Goal: Task Accomplishment & Management: Use online tool/utility

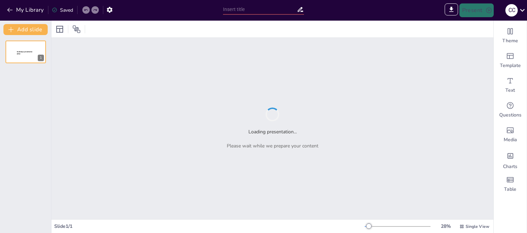
type input "Виховання обдарованих дітей: основні умови та виклики"
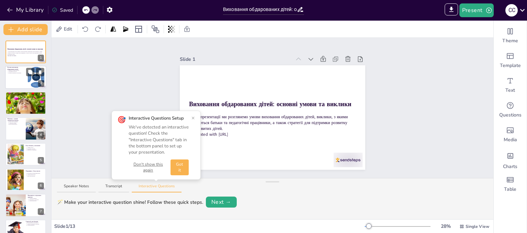
click at [22, 71] on p "Підтримка творчості" at bounding box center [17, 71] width 17 height 1
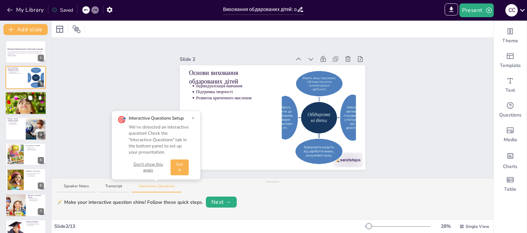
click at [21, 96] on p "Доступ до ресурсів" at bounding box center [27, 95] width 36 height 1
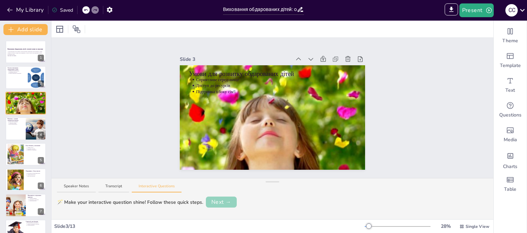
click at [222, 201] on button "Next →" at bounding box center [221, 201] width 31 height 11
click at [246, 201] on button "Next →" at bounding box center [247, 202] width 28 height 10
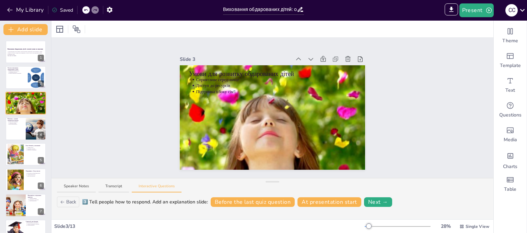
click at [392, 202] on div "3️⃣ Tell people how to respond. Add an explanation slide: Before the last quiz …" at bounding box center [285, 202] width 406 height 10
click at [375, 202] on button "Next →" at bounding box center [378, 202] width 28 height 10
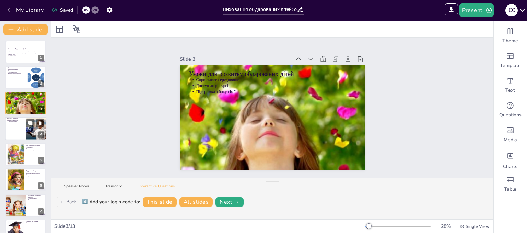
click at [15, 123] on p "Соціальна ізоляція" at bounding box center [16, 122] width 15 height 1
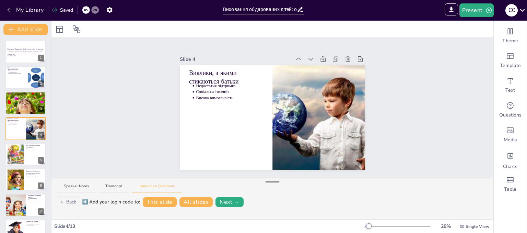
click at [269, 180] on div at bounding box center [273, 181] width 14 height 7
click at [78, 185] on button "Speaker Notes" at bounding box center [76, 187] width 39 height 9
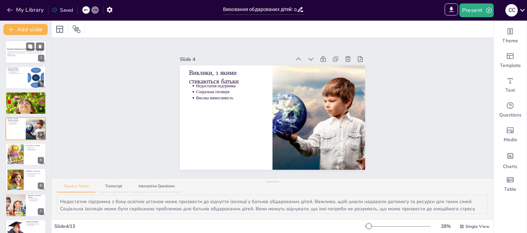
click at [26, 54] on p "У цій презентації ми розглянемо умови виховання обдарованих дітей, виклики, з я…" at bounding box center [25, 53] width 37 height 4
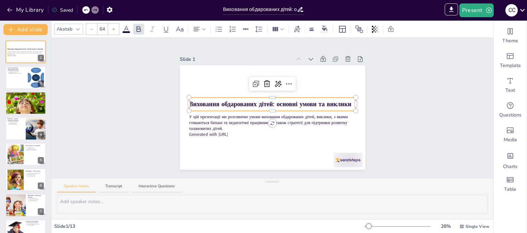
click at [220, 101] on strong "Виховання обдарованих дітей: основні умови та виклики" at bounding box center [270, 104] width 162 height 8
click at [346, 101] on strong "Виховання обдарованих дітей: основні умови та виклики" at bounding box center [270, 104] width 162 height 8
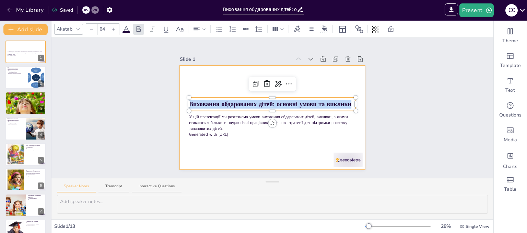
drag, startPoint x: 346, startPoint y: 101, endPoint x: 176, endPoint y: 99, distance: 169.6
click at [180, 99] on div "У цій презентації ми розглянемо умови виховання обдарованих дітей, виклики, з я…" at bounding box center [272, 117] width 185 height 104
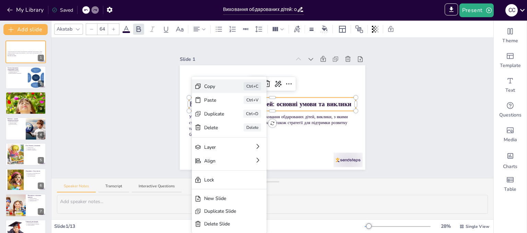
click at [222, 84] on div "Copy" at bounding box center [214, 86] width 20 height 7
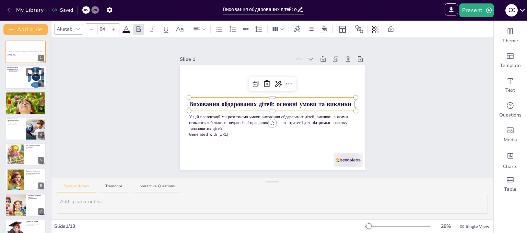
click at [7, 76] on div at bounding box center [25, 77] width 41 height 23
type textarea "Loremipsumdolors ametcons a elitsedd eiusmodte i utlaboree doloremagna aliqu. E…"
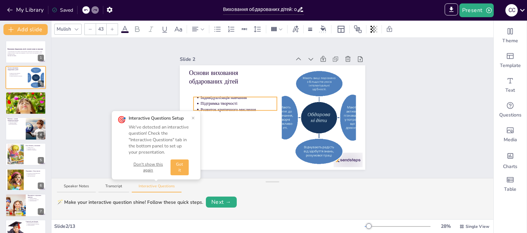
drag, startPoint x: 227, startPoint y: 91, endPoint x: 231, endPoint y: 103, distance: 12.5
click at [231, 103] on p "Підтримка творчості" at bounding box center [238, 104] width 77 height 6
type input "64"
click at [199, 73] on p "Основи виховання обдарованих дітей" at bounding box center [230, 76] width 83 height 17
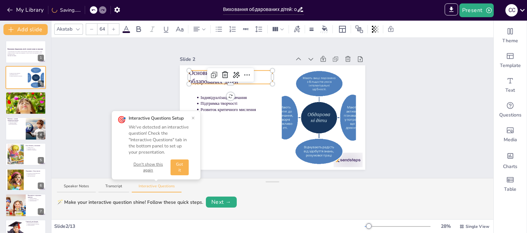
click at [189, 72] on p "Основи виховання обдарованих дітей" at bounding box center [230, 76] width 83 height 17
click at [251, 81] on div at bounding box center [230, 82] width 83 height 3
click at [189, 71] on div at bounding box center [190, 76] width 3 height 13
drag, startPoint x: 185, startPoint y: 71, endPoint x: 190, endPoint y: 71, distance: 4.8
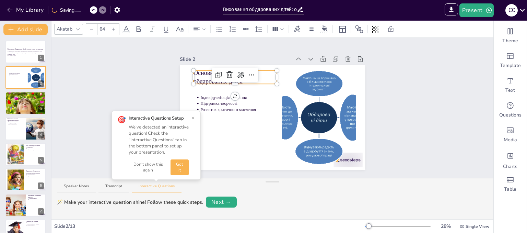
click at [194, 71] on div at bounding box center [195, 76] width 3 height 13
click at [258, 81] on div at bounding box center [235, 82] width 83 height 3
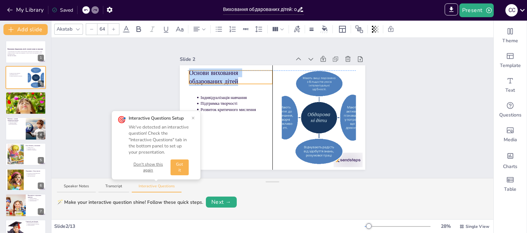
drag, startPoint x: 258, startPoint y: 80, endPoint x: 252, endPoint y: 79, distance: 5.8
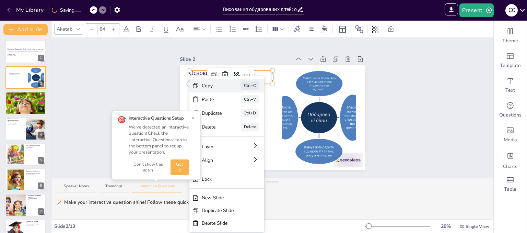
click at [205, 84] on div "Copy" at bounding box center [212, 85] width 20 height 7
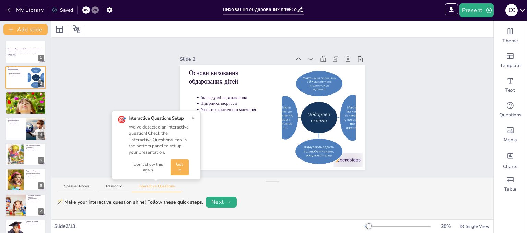
click at [182, 163] on button "Got it" at bounding box center [180, 167] width 18 height 16
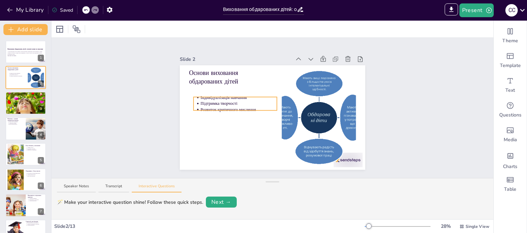
click at [200, 107] on p "Розвиток критичного мислення" at bounding box center [238, 110] width 77 height 6
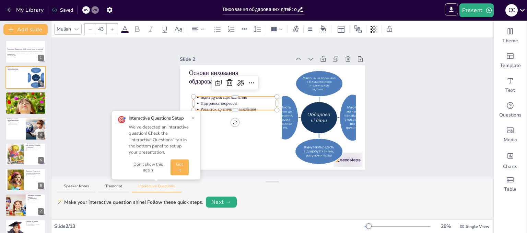
click at [152, 162] on button "Don't show this again" at bounding box center [148, 167] width 39 height 12
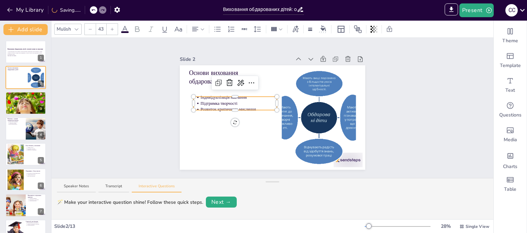
click at [195, 107] on div at bounding box center [235, 108] width 83 height 3
click at [200, 100] on p "Підтримка творчості" at bounding box center [238, 103] width 77 height 6
click at [195, 95] on div "Основи виховання обдарованих дітей Індивідуалізація навчання Підтримка творчост…" at bounding box center [272, 117] width 185 height 104
click at [195, 96] on div at bounding box center [235, 97] width 83 height 3
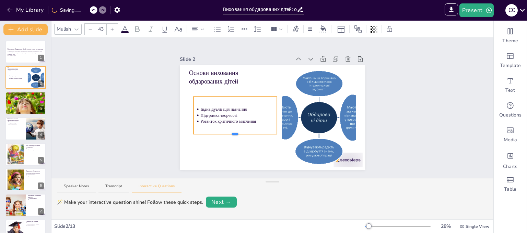
drag, startPoint x: 230, startPoint y: 107, endPoint x: 233, endPoint y: 131, distance: 24.3
click at [233, 131] on div "Основи виховання обдарованих дітей Індивідуалізація навчання Підтримка творчост…" at bounding box center [272, 117] width 185 height 104
click at [252, 120] on p "Розвиток критичного мислення" at bounding box center [239, 123] width 77 height 6
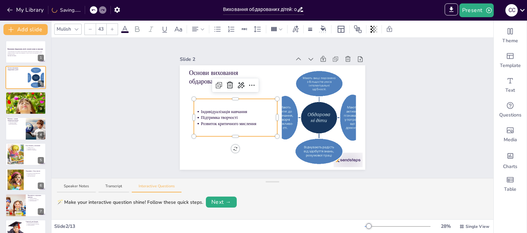
click at [252, 120] on p "Розвиток критичного мислення" at bounding box center [239, 123] width 77 height 6
click at [251, 123] on div "Індивідуалізація навчання Підтримка творчості Розвиток критичного мислення" at bounding box center [235, 117] width 83 height 37
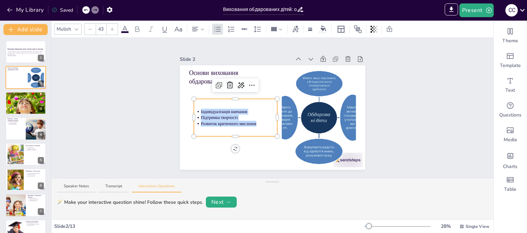
drag, startPoint x: 251, startPoint y: 122, endPoint x: 189, endPoint y: 110, distance: 62.3
click at [189, 110] on div "Основи виховання обдарованих дітей Індивідуалізація навчання Підтримка творчост…" at bounding box center [272, 117] width 185 height 104
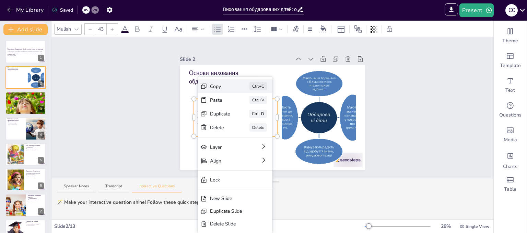
click at [215, 89] on div "Copy" at bounding box center [220, 86] width 20 height 7
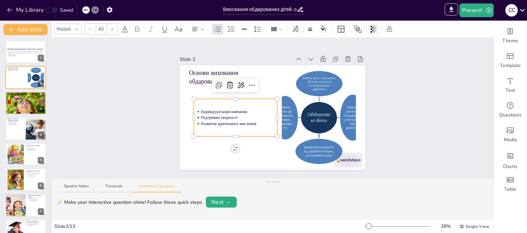
click at [205, 120] on p "Розвиток критичного мислення" at bounding box center [239, 123] width 77 height 6
click at [67, 187] on button "Speaker Notes" at bounding box center [76, 187] width 39 height 9
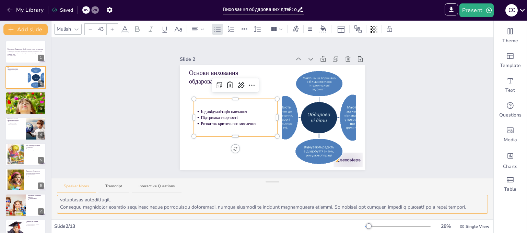
scroll to position [30, 0]
drag, startPoint x: 60, startPoint y: 202, endPoint x: 143, endPoint y: 216, distance: 84.1
click at [143, 216] on div at bounding box center [272, 207] width 442 height 24
click at [117, 91] on div "Slide 1 Виховання обдарованих дітей: основні умови та виклики У цій презентації…" at bounding box center [272, 108] width 442 height 140
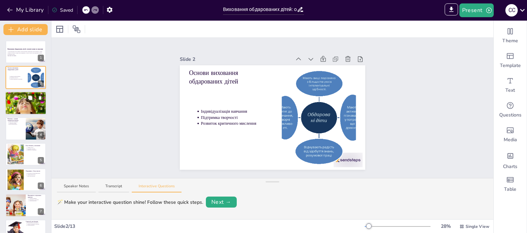
click at [22, 103] on div at bounding box center [25, 103] width 41 height 31
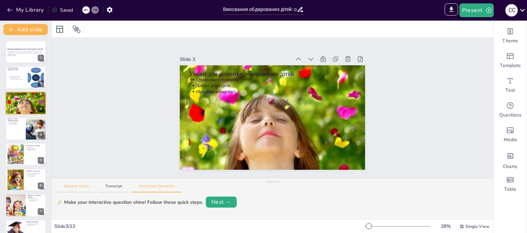
click at [77, 188] on button "Speaker Notes" at bounding box center [76, 187] width 39 height 9
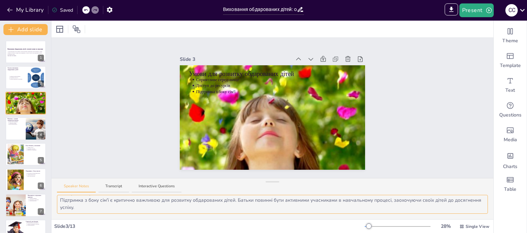
scroll to position [0, 0]
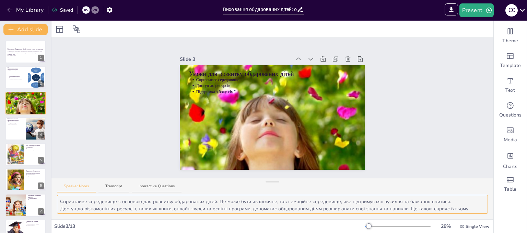
drag, startPoint x: 60, startPoint y: 199, endPoint x: 449, endPoint y: 202, distance: 388.9
click at [449, 202] on textarea "Сприятливе середовище є основою для розвитку обдарованих дітей. Це може бути як…" at bounding box center [272, 204] width 431 height 19
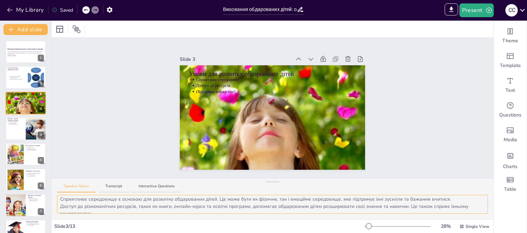
scroll to position [1, 0]
drag, startPoint x: 95, startPoint y: 202, endPoint x: 96, endPoint y: 206, distance: 4.3
click at [96, 206] on textarea "Сприятливе середовище є основою для розвитку обдарованих дітей. Це може бути як…" at bounding box center [272, 204] width 431 height 19
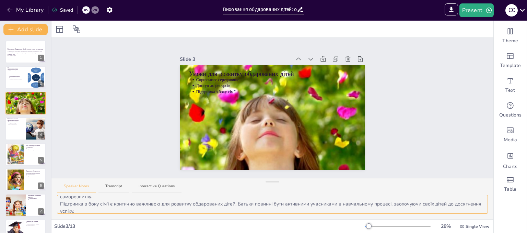
click at [90, 195] on textarea "Сприятливе середовище є основою для розвитку обдарованих дітей. Це може бути як…" at bounding box center [272, 204] width 431 height 19
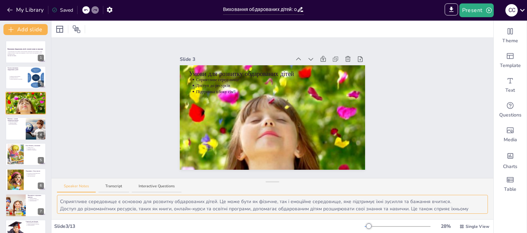
drag, startPoint x: 92, startPoint y: 196, endPoint x: 59, endPoint y: 206, distance: 34.6
click at [59, 206] on textarea "Сприятливе середовище є основою для розвитку обдарованих дітей. Це може бути як…" at bounding box center [272, 204] width 431 height 19
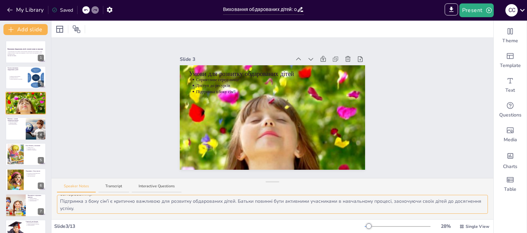
scroll to position [23, 0]
drag, startPoint x: 59, startPoint y: 204, endPoint x: 106, endPoint y: 212, distance: 47.4
click at [106, 212] on textarea "Сприятливе середовище є основою для розвитку обдарованих дітей. Це може бути як…" at bounding box center [272, 204] width 431 height 19
click at [18, 128] on div at bounding box center [25, 128] width 41 height 23
type textarea "Недостатня підтримка з боку освітніх установ може призвести до відчуття ізоляці…"
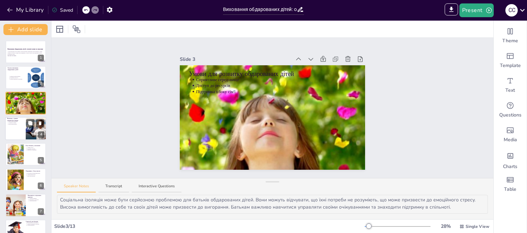
scroll to position [9, 0]
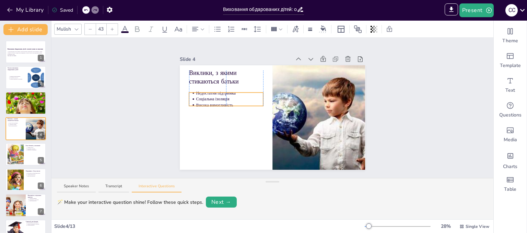
drag, startPoint x: 214, startPoint y: 90, endPoint x: 215, endPoint y: 97, distance: 7.2
click at [215, 97] on p "Соціальна ізоляція" at bounding box center [229, 99] width 67 height 6
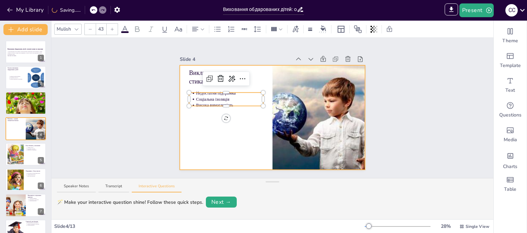
click at [183, 73] on div at bounding box center [272, 117] width 185 height 104
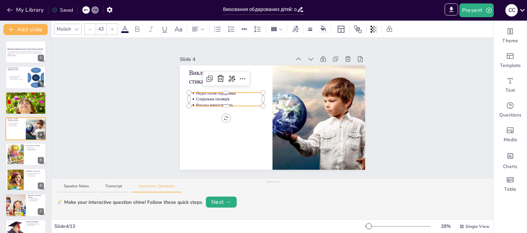
click at [230, 100] on div "Виклики, з якими стикаються батьки Недостатня підтримка Соціальна ізоляція Висо…" at bounding box center [272, 117] width 185 height 104
click at [230, 103] on div at bounding box center [226, 104] width 74 height 3
click at [202, 96] on p "Соціальна ізоляція" at bounding box center [229, 99] width 67 height 6
click at [192, 92] on div at bounding box center [226, 93] width 74 height 3
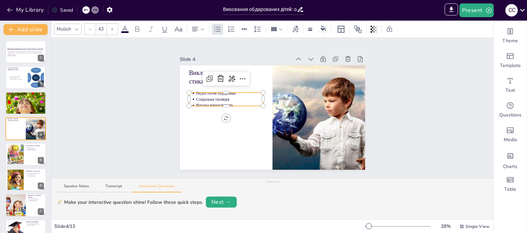
click at [192, 92] on div at bounding box center [226, 93] width 74 height 3
click at [221, 104] on p "Висока вимогливість" at bounding box center [229, 105] width 67 height 6
drag, startPoint x: 221, startPoint y: 104, endPoint x: 221, endPoint y: 112, distance: 7.6
click at [221, 112] on div "Виклики, з якими стикаються батьки Недостатня підтримка Соціальна ізоляція Висо…" at bounding box center [272, 117] width 185 height 104
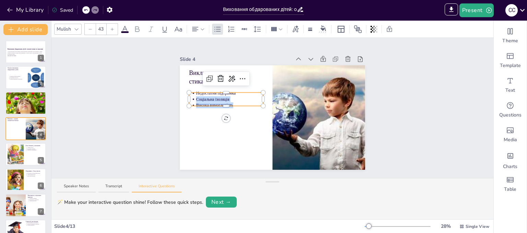
click at [214, 102] on p "Висока вимогливість" at bounding box center [229, 105] width 67 height 6
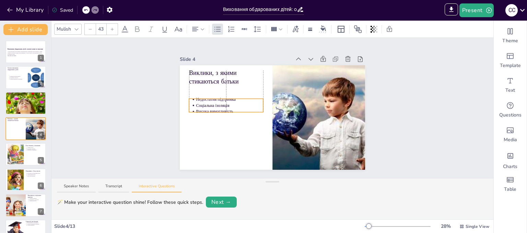
drag, startPoint x: 221, startPoint y: 102, endPoint x: 221, endPoint y: 110, distance: 7.9
click at [230, 106] on p "Соціальна ізоляція" at bounding box center [229, 107] width 67 height 6
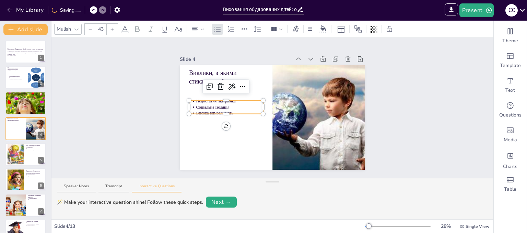
click at [230, 110] on p "Висока вимогливість" at bounding box center [229, 113] width 67 height 6
drag, startPoint x: 230, startPoint y: 107, endPoint x: 192, endPoint y: 101, distance: 39.0
click at [192, 101] on ul "Недостатня підтримка Соціальна ізоляція Висока вимогливість" at bounding box center [226, 107] width 74 height 18
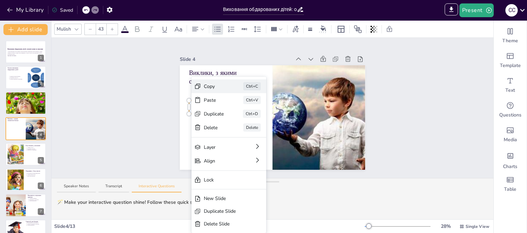
click at [209, 91] on div "Copy Ctrl+C" at bounding box center [229, 86] width 75 height 14
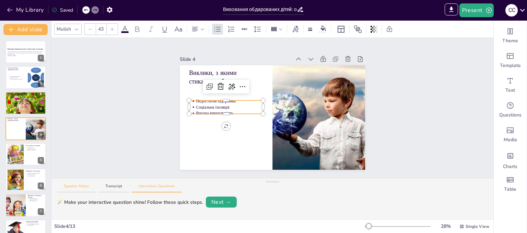
click at [71, 187] on button "Speaker Notes" at bounding box center [76, 187] width 39 height 9
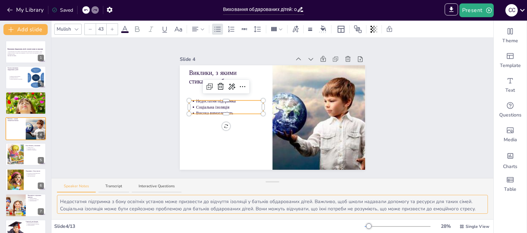
drag, startPoint x: 61, startPoint y: 199, endPoint x: 477, endPoint y: 202, distance: 416.0
click at [477, 202] on textarea "Недостатня підтримка з боку освітніх установ може призвести до відчуття ізоляці…" at bounding box center [272, 204] width 431 height 19
drag, startPoint x: 60, startPoint y: 208, endPoint x: 475, endPoint y: 200, distance: 415.0
click at [475, 200] on textarea "Недостатня підтримка з боку освітніх установ може призвести до відчуття ізоляці…" at bounding box center [272, 204] width 431 height 19
drag, startPoint x: 59, startPoint y: 207, endPoint x: 476, endPoint y: 215, distance: 416.7
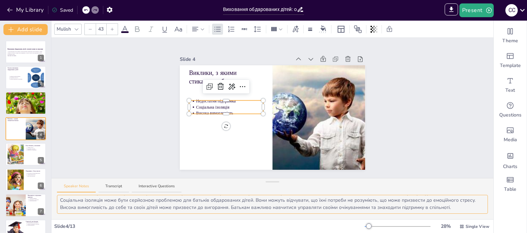
click at [476, 215] on div "Недостатня підтримка з боку освітніх установ може призвести до відчуття ізоляці…" at bounding box center [272, 207] width 442 height 24
click at [33, 156] on div at bounding box center [25, 153] width 41 height 23
type textarea "Активна участь батьків у вихованні обдарованих дітей є критично важливою. Це до…"
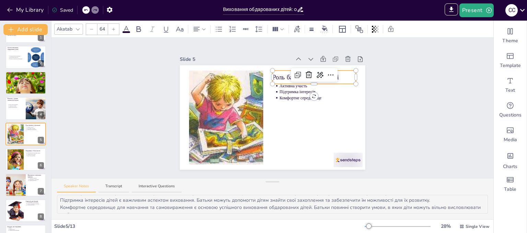
click at [273, 73] on p "Роль батьків у вихованні" at bounding box center [314, 77] width 83 height 9
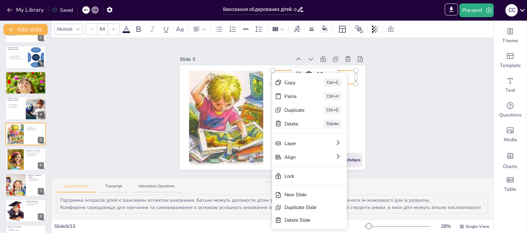
drag, startPoint x: 280, startPoint y: 79, endPoint x: 286, endPoint y: 72, distance: 8.5
click at [283, 76] on div "Copy Ctrl+C" at bounding box center [309, 83] width 75 height 14
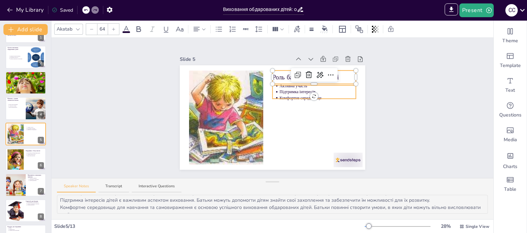
click at [276, 93] on div "Активна участь Підтримка інтересів Комфортне середовище Роль батьків у вихованні" at bounding box center [272, 117] width 185 height 104
type input "43"
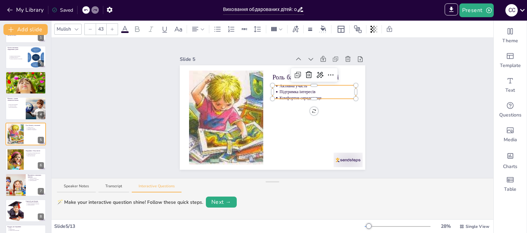
click at [276, 96] on div at bounding box center [314, 97] width 83 height 3
click at [274, 83] on ul "Активна участь Підтримка інтересів Комфортне середовище" at bounding box center [314, 92] width 83 height 18
click at [274, 84] on ul "Активна участь Підтримка інтересів Комфортне середовище" at bounding box center [314, 90] width 83 height 18
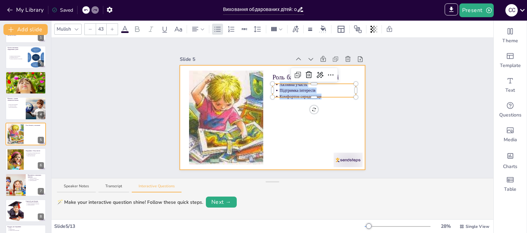
drag, startPoint x: 274, startPoint y: 84, endPoint x: 307, endPoint y: 101, distance: 37.3
click at [307, 101] on div "Роль батьків у вихованні Активна участь Підтримка інтересів Комфортне середовище" at bounding box center [272, 117] width 185 height 104
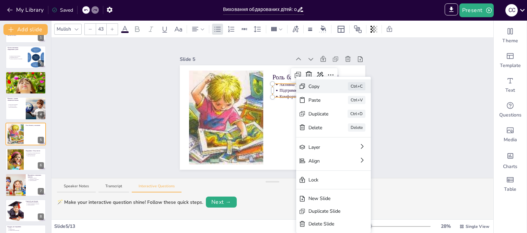
click at [308, 89] on div "Copy Ctrl+C" at bounding box center [333, 86] width 75 height 14
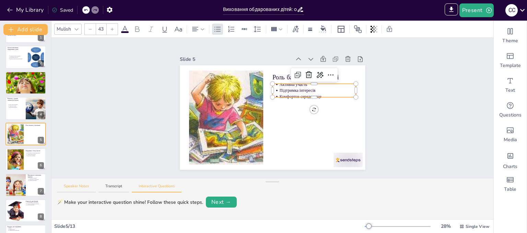
click at [88, 189] on button "Speaker Notes" at bounding box center [76, 187] width 39 height 9
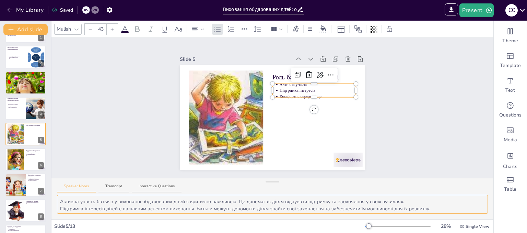
drag, startPoint x: 61, startPoint y: 199, endPoint x: 406, endPoint y: 203, distance: 345.6
click at [406, 203] on textarea "Активна участь батьків у вихованні обдарованих дітей є критично важливою. Це до…" at bounding box center [272, 204] width 431 height 19
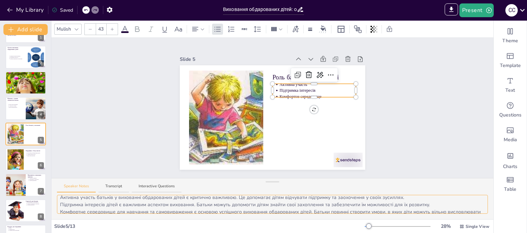
scroll to position [0, 0]
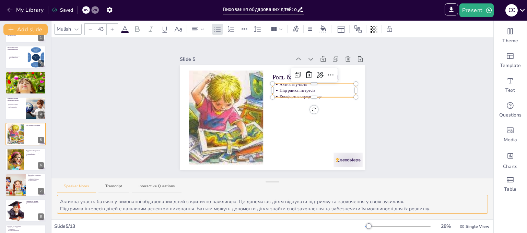
drag, startPoint x: 59, startPoint y: 208, endPoint x: 432, endPoint y: 208, distance: 373.4
click at [432, 208] on textarea "Активна участь батьків у вихованні обдарованих дітей є критично важливою. Це до…" at bounding box center [272, 204] width 431 height 19
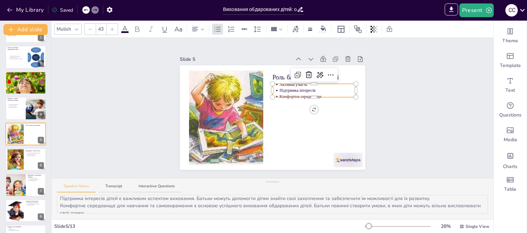
scroll to position [16, 0]
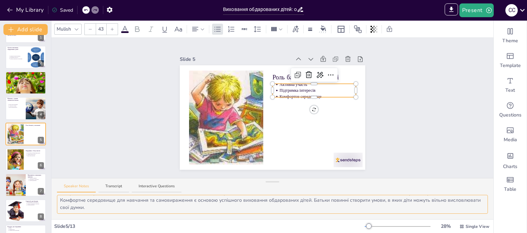
drag, startPoint x: 60, startPoint y: 199, endPoint x: 122, endPoint y: 212, distance: 63.3
click at [122, 212] on textarea "Активна участь батьків у вихованні обдарованих дітей є критично важливою. Це до…" at bounding box center [272, 204] width 431 height 19
click at [27, 156] on button at bounding box center [30, 154] width 8 height 8
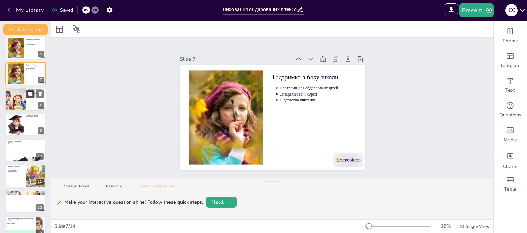
scroll to position [140, 0]
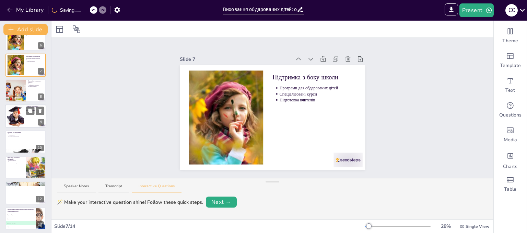
click at [16, 117] on div at bounding box center [15, 116] width 21 height 21
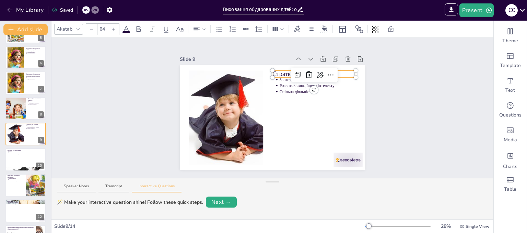
click at [294, 71] on div "Стратегії для батьків Заохочення до самостійності Розвиток емоційного інтелекту…" at bounding box center [272, 117] width 185 height 104
click at [294, 71] on icon at bounding box center [298, 75] width 8 height 8
type input "64"
click at [277, 71] on div at bounding box center [315, 72] width 83 height 3
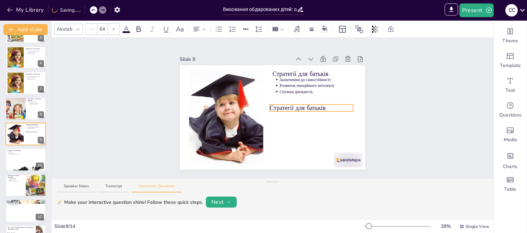
drag, startPoint x: 276, startPoint y: 72, endPoint x: 272, endPoint y: 105, distance: 33.5
click at [272, 105] on p "Стратегії для батьків" at bounding box center [311, 108] width 83 height 9
click at [272, 106] on p "Стратегії для батьків" at bounding box center [311, 108] width 83 height 9
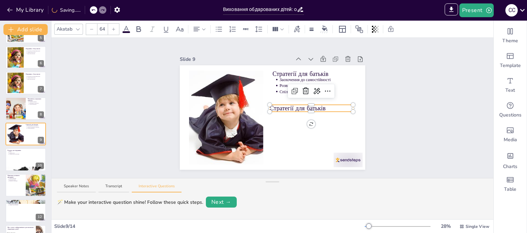
click at [321, 105] on p "Стратегії для батьків" at bounding box center [311, 108] width 83 height 9
drag, startPoint x: 321, startPoint y: 105, endPoint x: 266, endPoint y: 110, distance: 55.1
click at [266, 110] on div "Стратегії для батьків Заохочення до самостійності Розвиток емоційного інтелекту…" at bounding box center [272, 117] width 185 height 104
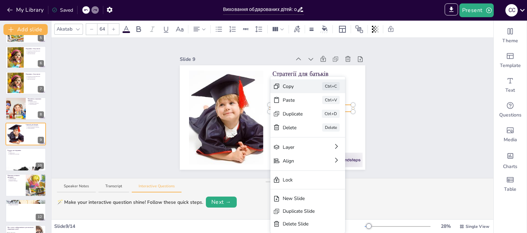
click at [288, 89] on div "Copy" at bounding box center [293, 86] width 20 height 7
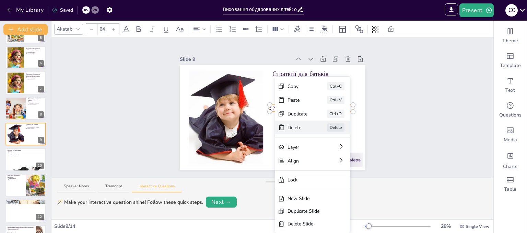
click at [288, 126] on div "Delete" at bounding box center [298, 127] width 20 height 7
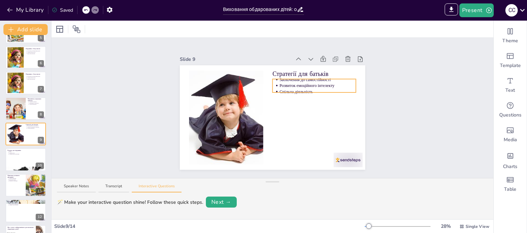
click at [283, 88] on div "Стратегії для батьків Заохочення до самостійності Розвиток емоційного інтелекту…" at bounding box center [272, 117] width 185 height 104
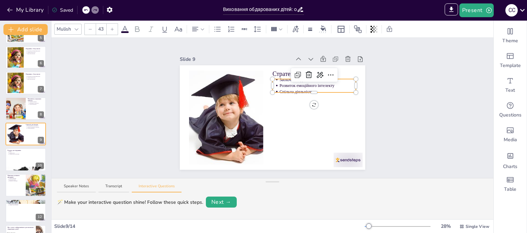
click at [283, 90] on div at bounding box center [314, 91] width 83 height 3
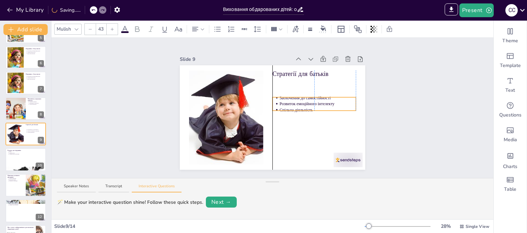
drag, startPoint x: 309, startPoint y: 88, endPoint x: 311, endPoint y: 106, distance: 18.3
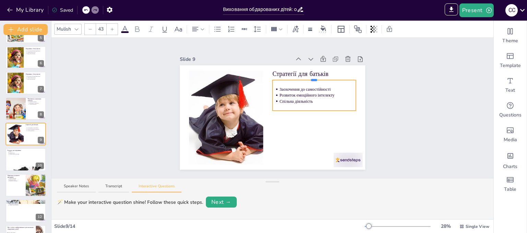
drag, startPoint x: 310, startPoint y: 94, endPoint x: 310, endPoint y: 77, distance: 17.2
click at [311, 79] on div at bounding box center [314, 80] width 6 height 2
click at [310, 98] on p "Спільна діяльність" at bounding box center [318, 101] width 77 height 6
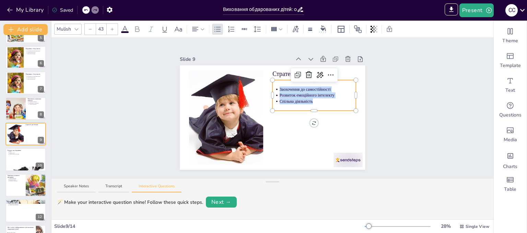
drag, startPoint x: 310, startPoint y: 97, endPoint x: 276, endPoint y: 86, distance: 35.8
click at [276, 86] on ul "Заохочення до самостійності Розвиток емоційного інтелекту Спільна діяльність" at bounding box center [314, 95] width 83 height 18
click at [280, 86] on p "Заохочення до самостійності" at bounding box center [318, 89] width 77 height 6
drag, startPoint x: 276, startPoint y: 87, endPoint x: 312, endPoint y: 100, distance: 38.2
click at [306, 98] on ul "Заохочення до самостійності Розвиток емоційного інтелекту Спільна діяльність" at bounding box center [314, 95] width 83 height 18
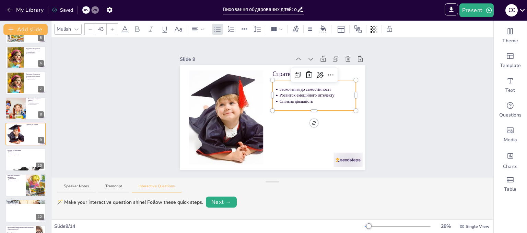
click at [312, 100] on p "Спільна діяльність" at bounding box center [318, 102] width 77 height 6
drag, startPoint x: 312, startPoint y: 100, endPoint x: 271, endPoint y: 87, distance: 42.3
click at [273, 87] on ul "Заохочення до самостійності Розвиток емоційного інтелекту Спільна діяльність" at bounding box center [314, 95] width 83 height 18
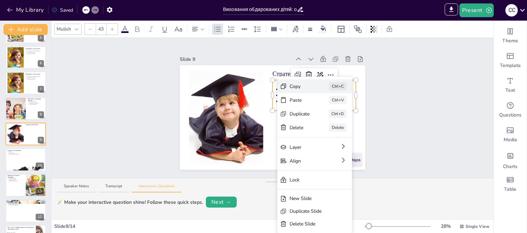
click at [293, 87] on div "Copy" at bounding box center [300, 86] width 20 height 7
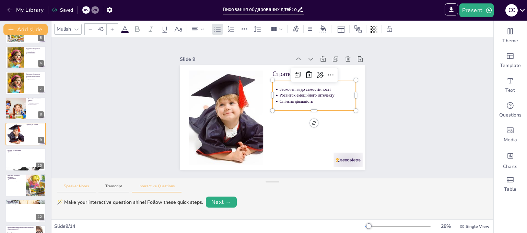
click at [74, 187] on button "Speaker Notes" at bounding box center [76, 187] width 39 height 9
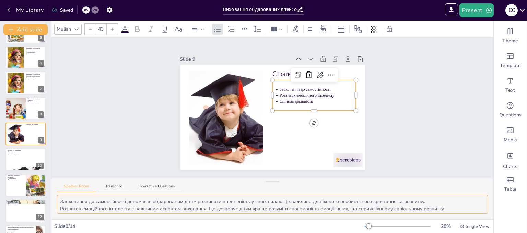
drag, startPoint x: 60, startPoint y: 201, endPoint x: 431, endPoint y: 195, distance: 370.7
click at [431, 195] on textarea "Заохочення до самостійності допомагає обдарованим дітям розвивати впевненість у…" at bounding box center [272, 204] width 431 height 19
drag, startPoint x: 60, startPoint y: 209, endPoint x: 448, endPoint y: 200, distance: 387.2
click at [448, 200] on textarea "Заохочення до самостійності допомагає обдарованим дітям розвивати впевненість у…" at bounding box center [272, 204] width 431 height 19
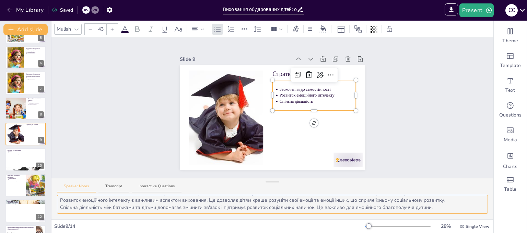
drag, startPoint x: 61, startPoint y: 207, endPoint x: 451, endPoint y: 213, distance: 389.9
click at [451, 213] on textarea "Заохочення до самостійності допомагає обдарованим дітям розвивати впевненість у…" at bounding box center [272, 204] width 431 height 19
click at [23, 155] on div at bounding box center [25, 159] width 41 height 23
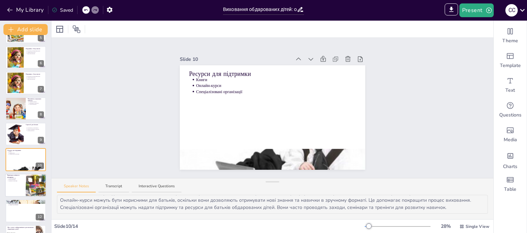
scroll to position [148, 0]
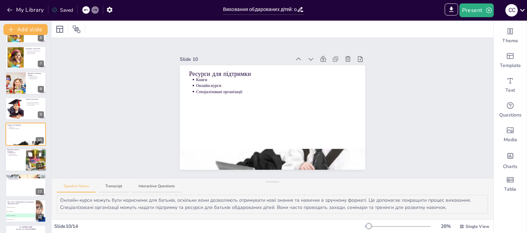
click at [17, 154] on p "Вплив виховання" at bounding box center [16, 153] width 15 height 1
type textarea "Успішні приклади виховання обдарованих дітей можуть надихнути батьків. Вони дем…"
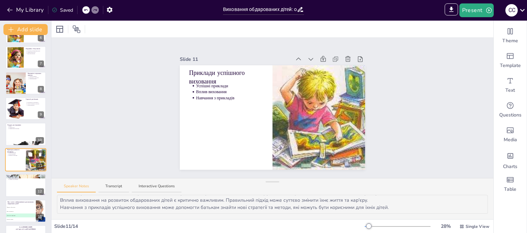
scroll to position [168, 0]
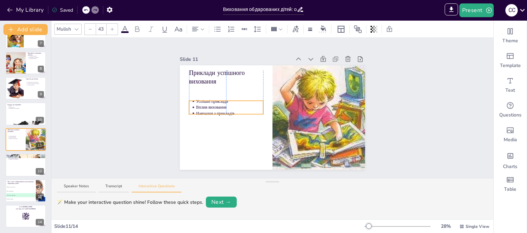
drag, startPoint x: 210, startPoint y: 92, endPoint x: 213, endPoint y: 107, distance: 15.7
click at [213, 107] on p "Вплив виховання" at bounding box center [229, 107] width 67 height 6
click at [26, 70] on div at bounding box center [25, 62] width 41 height 23
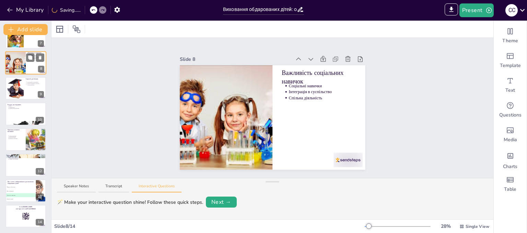
scroll to position [97, 0]
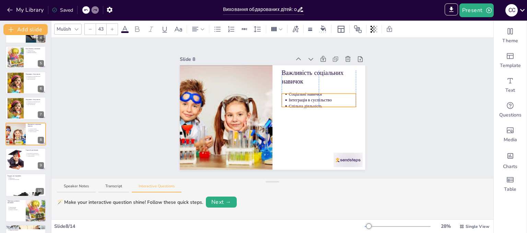
drag, startPoint x: 298, startPoint y: 88, endPoint x: 300, endPoint y: 97, distance: 9.4
click at [300, 97] on p "Інтеграція в суспільство" at bounding box center [322, 100] width 67 height 6
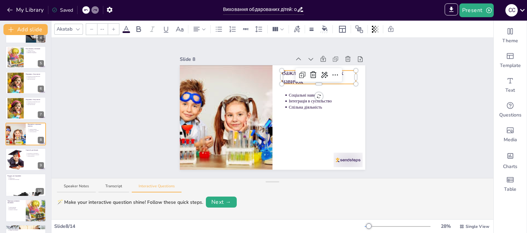
click at [282, 74] on p "Важливість соціальних навичок" at bounding box center [319, 76] width 74 height 17
click at [286, 77] on p "Важливість соціальних навичок" at bounding box center [319, 76] width 74 height 17
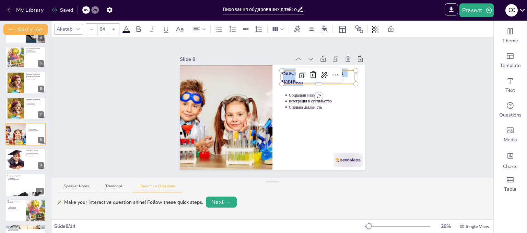
click at [286, 77] on p "Важливість соціальних навичок" at bounding box center [319, 76] width 74 height 17
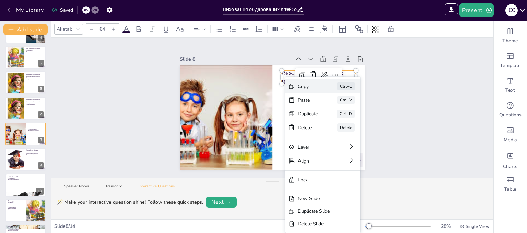
click at [294, 85] on icon at bounding box center [291, 86] width 7 height 7
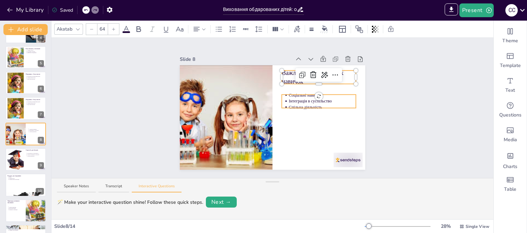
click at [296, 98] on p "Інтеграція в суспільство" at bounding box center [322, 101] width 67 height 6
type input "43"
click at [296, 98] on p "Інтеграція в суспільство" at bounding box center [322, 101] width 67 height 6
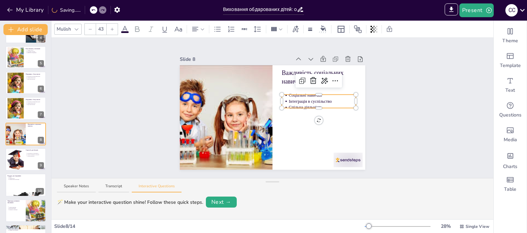
click at [283, 94] on div at bounding box center [319, 95] width 74 height 3
click at [286, 94] on div at bounding box center [319, 95] width 74 height 3
click at [285, 94] on div at bounding box center [319, 95] width 74 height 3
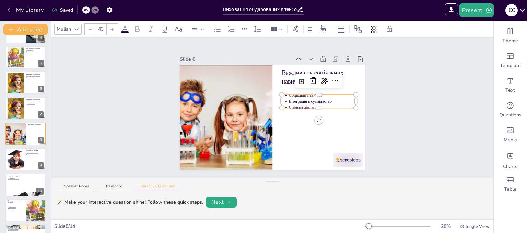
click at [285, 94] on div at bounding box center [319, 95] width 74 height 3
click at [286, 94] on div at bounding box center [319, 95] width 74 height 3
drag, startPoint x: 286, startPoint y: 94, endPoint x: 291, endPoint y: 99, distance: 7.0
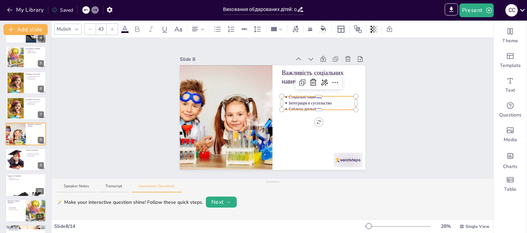
click at [312, 107] on div at bounding box center [319, 108] width 74 height 3
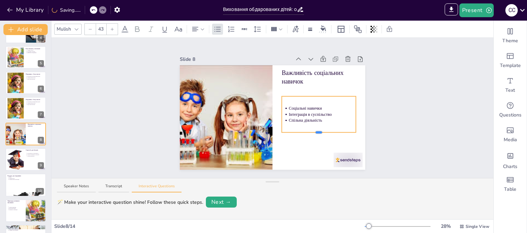
drag, startPoint x: 314, startPoint y: 107, endPoint x: 315, endPoint y: 130, distance: 23.0
click at [316, 131] on div at bounding box center [319, 132] width 6 height 2
click at [317, 117] on p "Спільна діяльність" at bounding box center [322, 120] width 67 height 6
click at [289, 107] on p "Соціальні навички" at bounding box center [322, 108] width 67 height 6
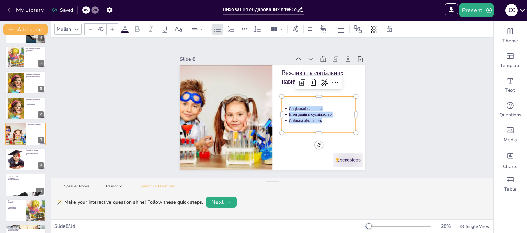
drag, startPoint x: 285, startPoint y: 107, endPoint x: 325, endPoint y: 125, distance: 43.6
click at [325, 125] on div "Соціальні навички Інтеграція в суспільство Спільна діяльність" at bounding box center [319, 114] width 74 height 36
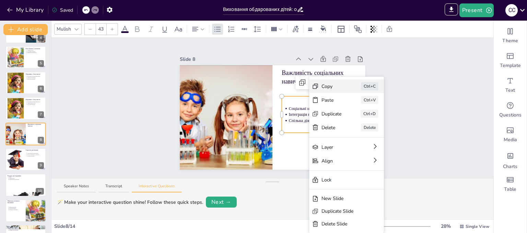
click at [327, 89] on div "Copy" at bounding box center [332, 86] width 20 height 7
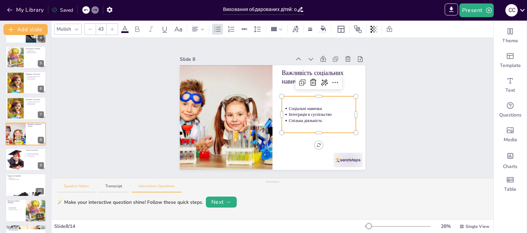
click at [78, 187] on button "Speaker Notes" at bounding box center [76, 187] width 39 height 9
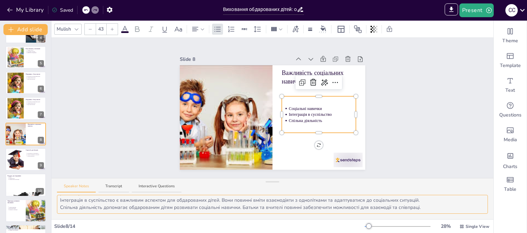
scroll to position [0, 0]
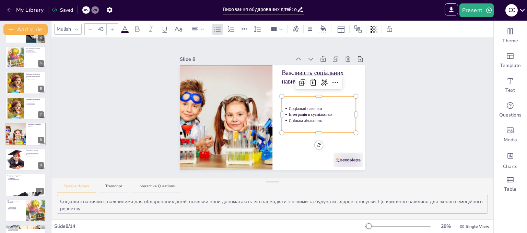
drag, startPoint x: 60, startPoint y: 202, endPoint x: 109, endPoint y: 207, distance: 49.6
click at [109, 207] on textarea "Соціальні навички є важливими для обдарованих дітей, оскільки вони допомагають …" at bounding box center [272, 204] width 431 height 19
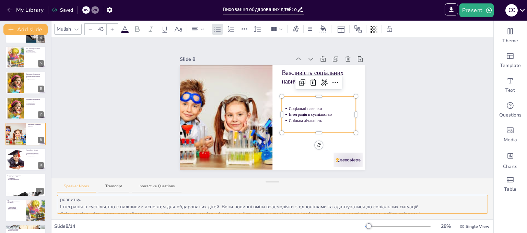
scroll to position [16, 0]
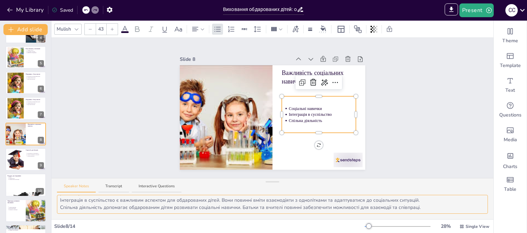
drag, startPoint x: 59, startPoint y: 200, endPoint x: 420, endPoint y: 201, distance: 361.1
click at [420, 201] on textarea "Соціальні навички є важливими для обдарованих дітей, оскільки вони допомагають …" at bounding box center [272, 204] width 431 height 19
drag, startPoint x: 61, startPoint y: 206, endPoint x: 419, endPoint y: 208, distance: 357.6
click at [419, 208] on textarea "Соціальні навички є важливими для обдарованих дітей, оскільки вони допомагають …" at bounding box center [272, 204] width 431 height 19
click at [26, 103] on button at bounding box center [30, 103] width 8 height 8
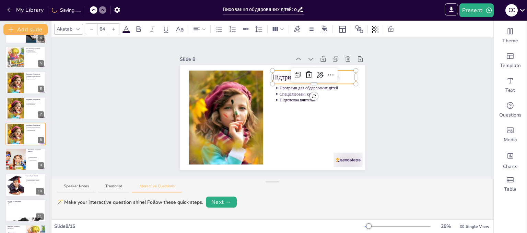
click at [273, 73] on p "Підтримка з боку школи" at bounding box center [314, 77] width 83 height 9
click at [274, 73] on p "Підтримка з боку школи" at bounding box center [314, 77] width 83 height 9
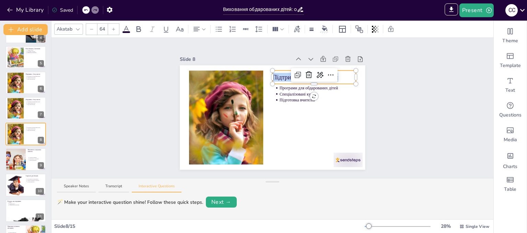
click at [274, 73] on p "Підтримка з боку школи" at bounding box center [314, 77] width 83 height 9
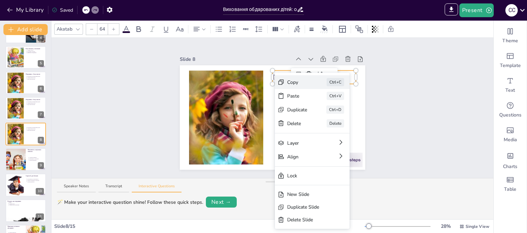
click at [288, 80] on div "Copy" at bounding box center [297, 82] width 20 height 7
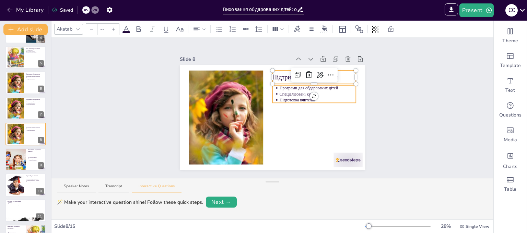
click at [280, 97] on p "Підготовка вчителів" at bounding box center [318, 100] width 77 height 6
type input "43"
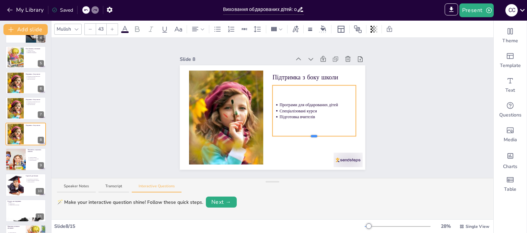
drag, startPoint x: 309, startPoint y: 101, endPoint x: 313, endPoint y: 136, distance: 35.6
click at [313, 136] on div "Підтримка з боку школи Програми для обдарованих дітей Спеціалізовані курси Підг…" at bounding box center [272, 117] width 185 height 104
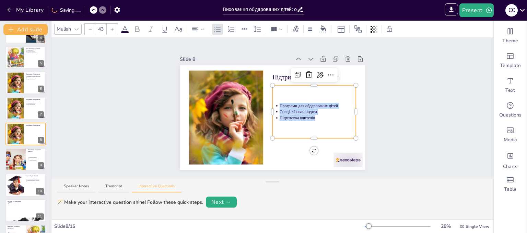
drag, startPoint x: 275, startPoint y: 103, endPoint x: 315, endPoint y: 121, distance: 44.3
click at [315, 121] on div "Програми для обдарованих дітей Спеціалізовані курси Підготовка вчителів" at bounding box center [314, 111] width 83 height 53
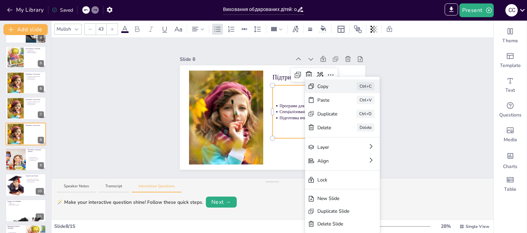
click at [319, 89] on div "Copy" at bounding box center [327, 86] width 20 height 7
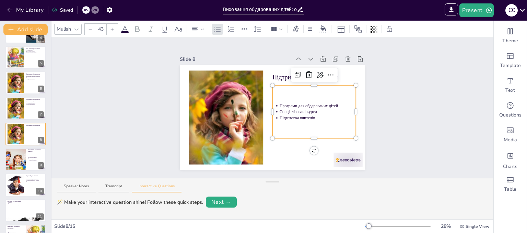
click at [86, 182] on div "Speaker Notes Transcript Interactive Questions" at bounding box center [272, 186] width 442 height 16
click at [73, 184] on button "Speaker Notes" at bounding box center [76, 187] width 39 height 9
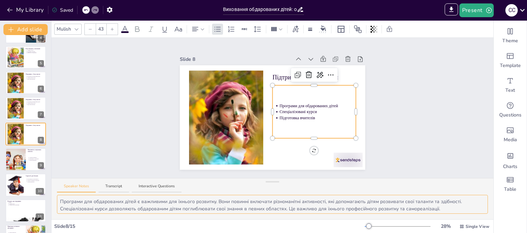
drag, startPoint x: 59, startPoint y: 201, endPoint x: 472, endPoint y: 201, distance: 413.2
click at [472, 201] on textarea "Програми для обдарованих дітей є важливими для їхнього розвитку. Вони повинні в…" at bounding box center [272, 204] width 431 height 19
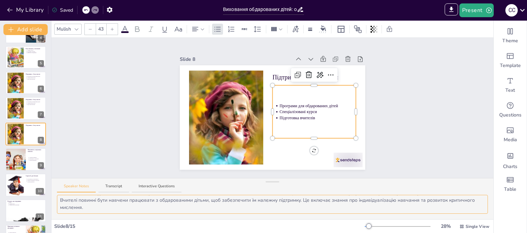
scroll to position [0, 0]
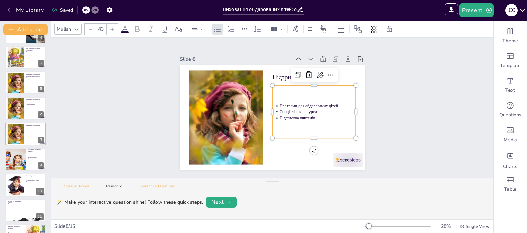
click at [74, 185] on button "Speaker Notes" at bounding box center [76, 187] width 39 height 9
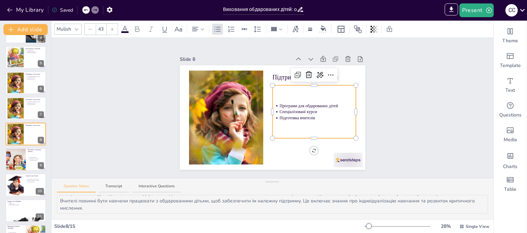
scroll to position [23, 0]
click at [88, 7] on div at bounding box center [86, 10] width 8 height 8
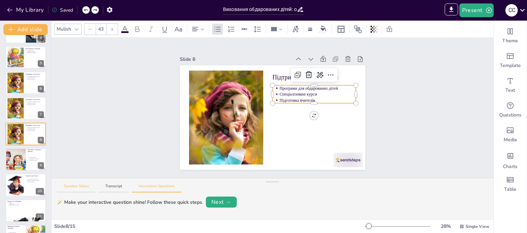
click at [82, 186] on button "Speaker Notes" at bounding box center [76, 187] width 39 height 9
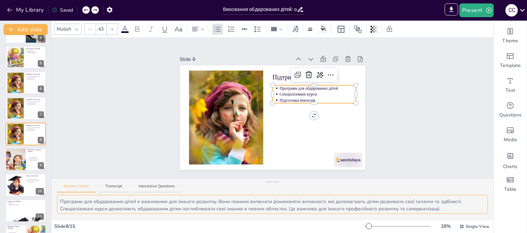
drag, startPoint x: 61, startPoint y: 209, endPoint x: 438, endPoint y: 206, distance: 376.5
click at [438, 206] on textarea "Програми для обдарованих дітей є важливими для їхнього розвитку. Вони повинні в…" at bounding box center [272, 204] width 431 height 19
drag, startPoint x: 417, startPoint y: 212, endPoint x: 293, endPoint y: 214, distance: 124.3
click at [293, 215] on div "Програми для обдарованих дітей є важливими для їхнього розвитку. Вони повинні в…" at bounding box center [272, 207] width 442 height 24
drag, startPoint x: 436, startPoint y: 207, endPoint x: 56, endPoint y: 207, distance: 379.9
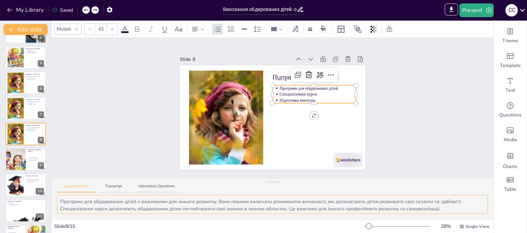
click at [57, 207] on textarea "Програми для обдарованих дітей є важливими для їхнього розвитку. Вони повинні в…" at bounding box center [272, 204] width 431 height 19
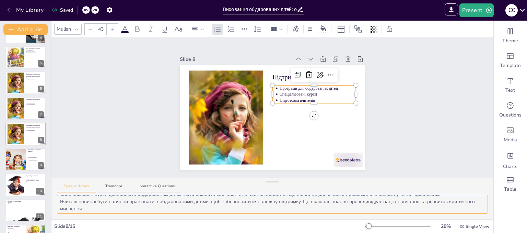
scroll to position [16, 0]
drag, startPoint x: 60, startPoint y: 199, endPoint x: 97, endPoint y: 213, distance: 39.5
click at [97, 213] on div "Програми для обдарованих дітей є важливими для їхнього розвитку. Вони повинні в…" at bounding box center [272, 207] width 442 height 24
click at [16, 176] on div at bounding box center [15, 185] width 20 height 21
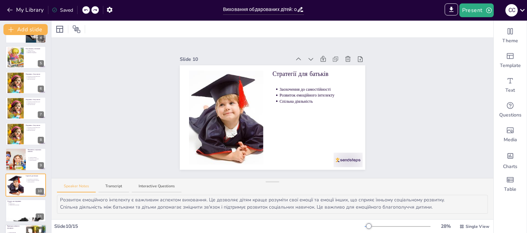
scroll to position [9, 0]
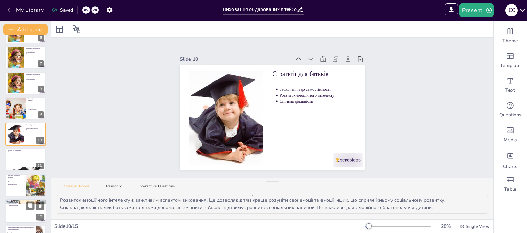
click at [21, 205] on p "Активна участь батьків" at bounding box center [27, 204] width 36 height 1
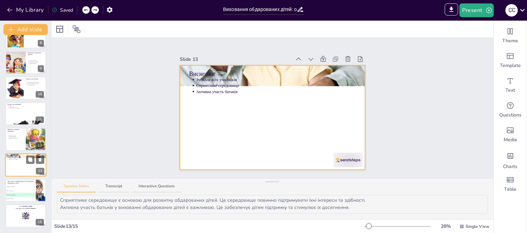
click at [19, 161] on div at bounding box center [25, 164] width 41 height 23
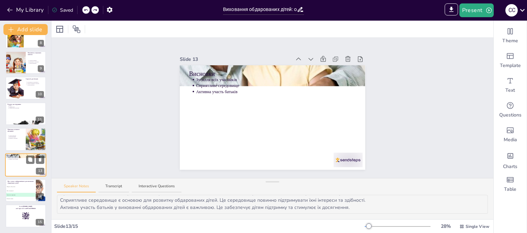
click at [19, 161] on div at bounding box center [25, 164] width 41 height 23
click at [14, 134] on div at bounding box center [25, 138] width 41 height 23
type textarea "Успішні приклади виховання обдарованих дітей можуть надихнути батьків. Вони дем…"
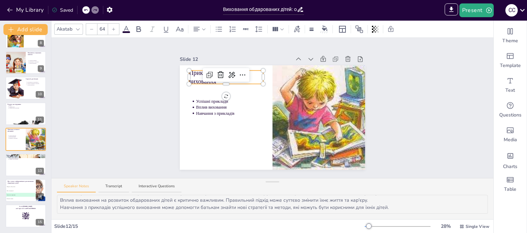
click at [206, 76] on div "Приклади успішного виховання Успішні приклади Вплив виховання Навчання з прикла…" at bounding box center [272, 117] width 185 height 104
click at [206, 76] on icon at bounding box center [210, 75] width 8 height 8
type input "64"
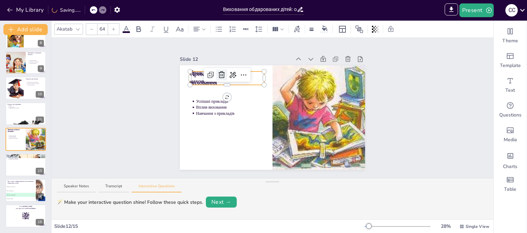
click at [218, 71] on icon at bounding box center [222, 75] width 8 height 8
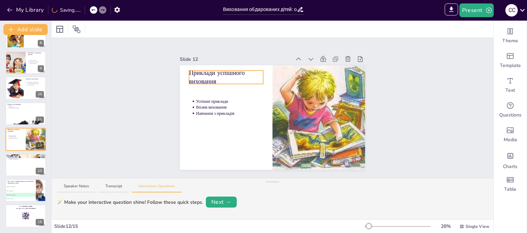
click at [200, 72] on div "Приклади успішного виховання Успішні приклади Вплив виховання Навчання з прикла…" at bounding box center [272, 117] width 185 height 104
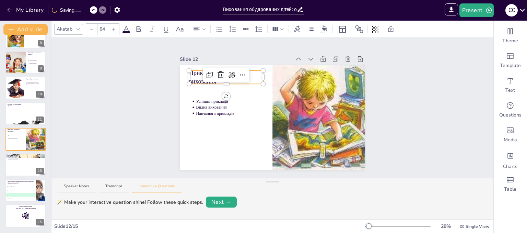
click at [204, 72] on div at bounding box center [209, 74] width 11 height 11
type input "64"
drag, startPoint x: 218, startPoint y: 70, endPoint x: 207, endPoint y: 70, distance: 10.7
click at [218, 71] on icon at bounding box center [222, 75] width 8 height 8
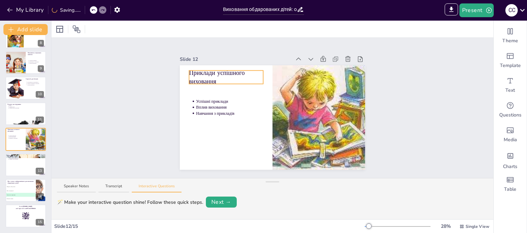
click at [195, 70] on p "Приклади успішного виховання" at bounding box center [226, 76] width 74 height 17
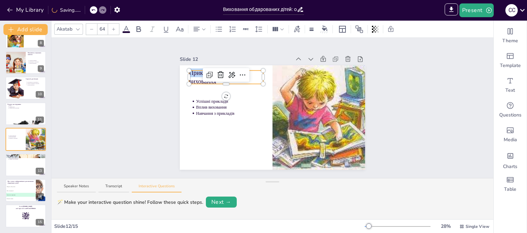
click at [195, 70] on span "Приклади успішного виховання" at bounding box center [218, 77] width 58 height 17
click at [189, 72] on div at bounding box center [190, 76] width 3 height 13
click at [189, 72] on span "Приклади успішного виховання" at bounding box center [218, 77] width 58 height 17
drag, startPoint x: 188, startPoint y: 72, endPoint x: 204, endPoint y: 82, distance: 18.3
click at [204, 82] on span "Приклади успішного виховання" at bounding box center [218, 77] width 58 height 17
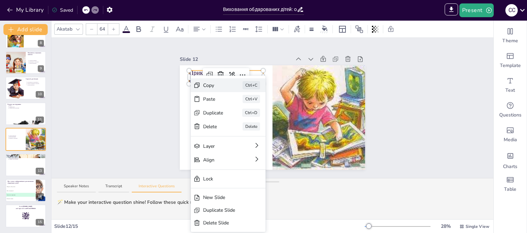
click at [205, 86] on div "Copy" at bounding box center [213, 85] width 20 height 7
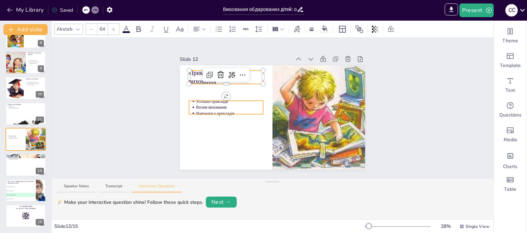
click at [196, 104] on p "Вплив виховання" at bounding box center [229, 107] width 67 height 6
type input "43"
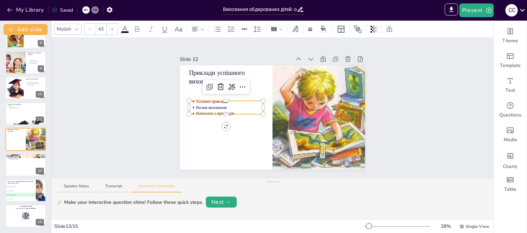
click at [196, 105] on span "Вплив виховання" at bounding box center [211, 107] width 31 height 4
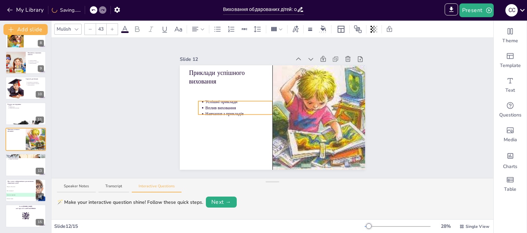
drag, startPoint x: 191, startPoint y: 100, endPoint x: 197, endPoint y: 101, distance: 6.6
click at [200, 101] on div at bounding box center [235, 102] width 74 height 3
click at [205, 104] on p "Вплив виховання" at bounding box center [238, 107] width 67 height 6
click at [201, 101] on div at bounding box center [235, 102] width 74 height 3
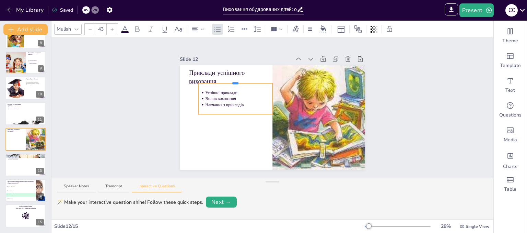
drag, startPoint x: 230, startPoint y: 97, endPoint x: 231, endPoint y: 79, distance: 18.2
click at [232, 82] on div at bounding box center [235, 83] width 6 height 2
drag, startPoint x: 201, startPoint y: 88, endPoint x: 206, endPoint y: 90, distance: 5.2
click at [206, 90] on span "Успішні приклади" at bounding box center [221, 92] width 32 height 4
click at [205, 90] on span "Успішні приклади" at bounding box center [221, 92] width 32 height 4
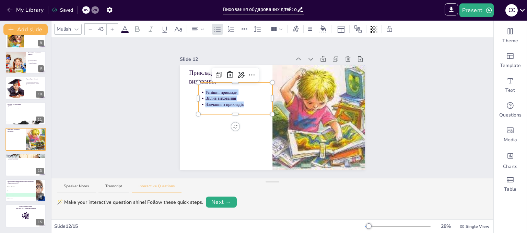
drag, startPoint x: 200, startPoint y: 90, endPoint x: 233, endPoint y: 104, distance: 35.2
click at [233, 105] on div "Успішні приклади Вплив виховання Навчання з прикладів" at bounding box center [235, 98] width 74 height 32
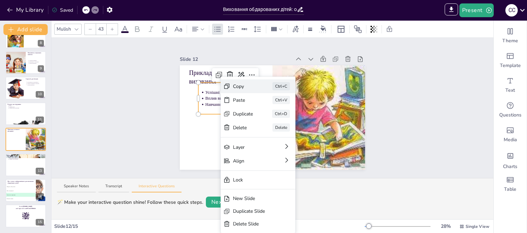
click at [235, 88] on div "Copy" at bounding box center [243, 86] width 20 height 7
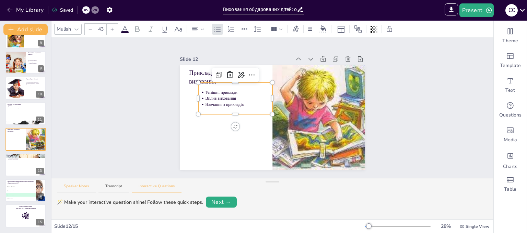
click at [69, 185] on button "Speaker Notes" at bounding box center [76, 187] width 39 height 9
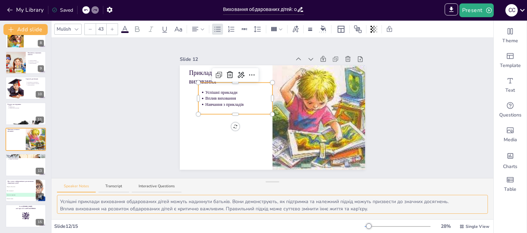
drag, startPoint x: 61, startPoint y: 200, endPoint x: 460, endPoint y: 196, distance: 399.2
click at [460, 196] on textarea "Успішні приклади виховання обдарованих дітей можуть надихнути батьків. Вони дем…" at bounding box center [272, 204] width 431 height 19
drag, startPoint x: 59, startPoint y: 206, endPoint x: 367, endPoint y: 202, distance: 307.5
click at [367, 202] on textarea "Успішні приклади виховання обдарованих дітей можуть надихнути батьків. Вони дем…" at bounding box center [272, 204] width 431 height 19
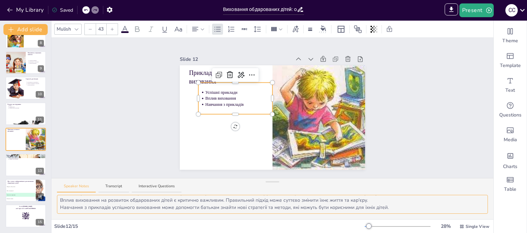
drag, startPoint x: 59, startPoint y: 205, endPoint x: 413, endPoint y: 210, distance: 353.9
click at [413, 210] on textarea "Успішні приклади виховання обдарованих дітей можуть надихнути батьків. Вони дем…" at bounding box center [272, 204] width 431 height 19
click at [21, 169] on div at bounding box center [25, 164] width 41 height 23
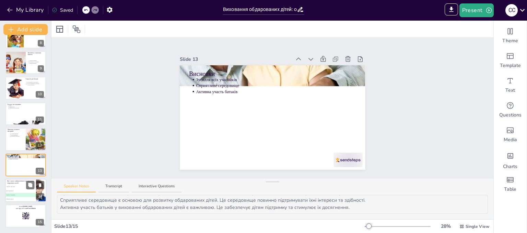
click at [20, 198] on span "D Соціальні навички" at bounding box center [20, 198] width 30 height 1
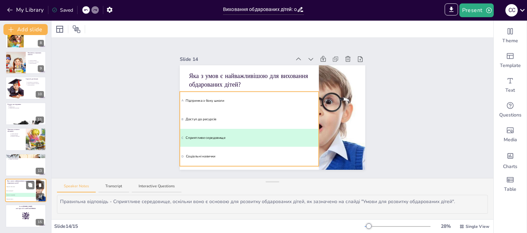
scroll to position [0, 0]
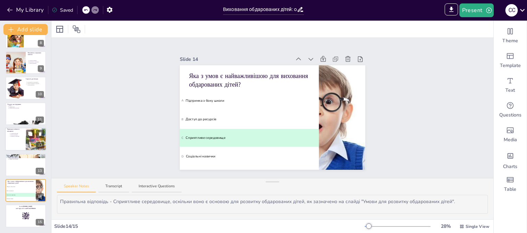
click at [15, 142] on div at bounding box center [25, 138] width 41 height 23
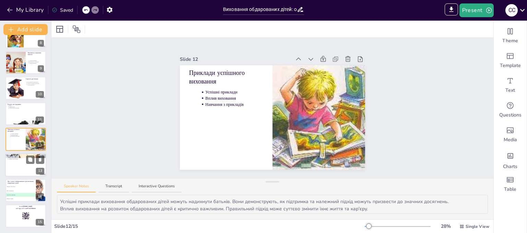
drag, startPoint x: 36, startPoint y: 164, endPoint x: 89, endPoint y: 127, distance: 65.1
click at [35, 164] on div at bounding box center [25, 164] width 40 height 23
type textarea "Зусилля батьків, педагогів і суспільства є критично важливими для виховання обд…"
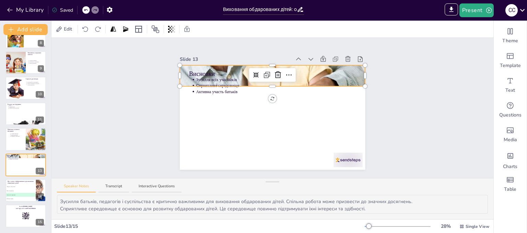
click at [183, 69] on div at bounding box center [272, 76] width 185 height 122
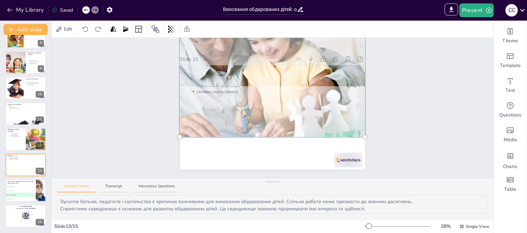
click at [202, 97] on div at bounding box center [273, 76] width 194 height 130
drag, startPoint x: 202, startPoint y: 97, endPoint x: 205, endPoint y: 106, distance: 9.0
click at [189, 111] on div at bounding box center [273, 77] width 194 height 130
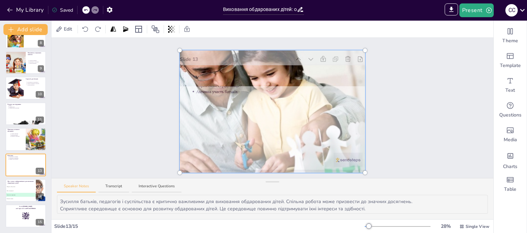
drag, startPoint x: 189, startPoint y: 111, endPoint x: 195, endPoint y: 145, distance: 35.2
click at [195, 145] on div at bounding box center [273, 111] width 194 height 130
click at [202, 87] on div at bounding box center [273, 111] width 194 height 130
click at [202, 85] on div at bounding box center [273, 111] width 194 height 130
click at [192, 74] on div at bounding box center [273, 111] width 194 height 130
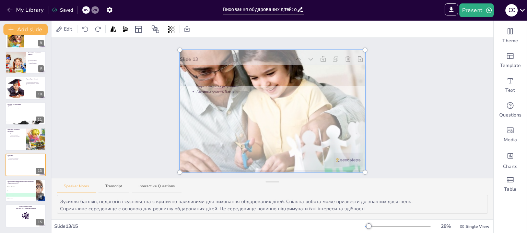
drag, startPoint x: 193, startPoint y: 72, endPoint x: 210, endPoint y: 75, distance: 17.0
click at [197, 72] on div at bounding box center [273, 111] width 194 height 130
click at [210, 77] on div at bounding box center [273, 111] width 194 height 130
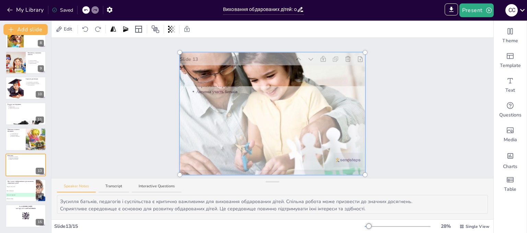
drag, startPoint x: 174, startPoint y: 46, endPoint x: 178, endPoint y: 63, distance: 17.7
click at [180, 63] on div at bounding box center [272, 114] width 185 height 122
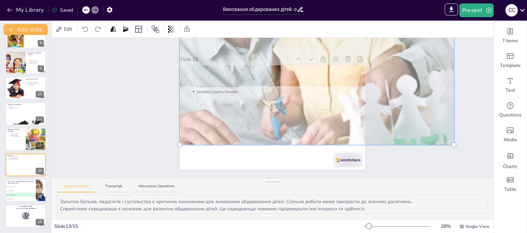
click at [84, 7] on div at bounding box center [86, 10] width 8 height 8
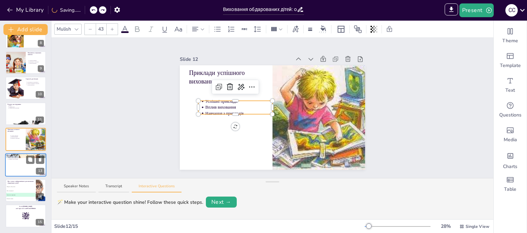
click at [20, 162] on div at bounding box center [25, 164] width 41 height 23
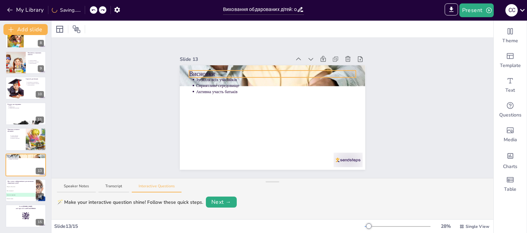
click at [191, 69] on div "Висновки Зусилля всіх учасників Сприятливе середовище Активна участь батьків" at bounding box center [272, 117] width 185 height 104
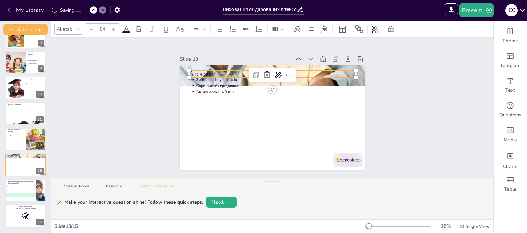
click at [191, 70] on div at bounding box center [272, 71] width 167 height 3
click at [195, 70] on p "Висновки" at bounding box center [272, 74] width 167 height 9
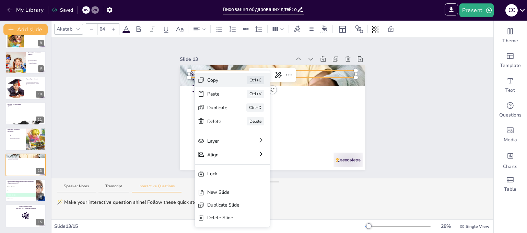
click at [207, 78] on div "Copy Ctrl+C" at bounding box center [232, 80] width 75 height 14
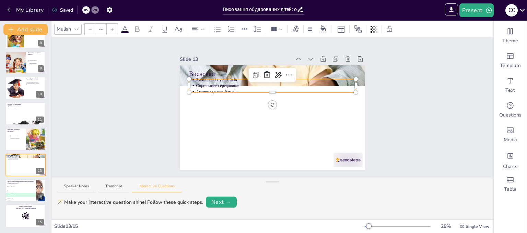
click at [196, 83] on p "Сприятливе середовище" at bounding box center [276, 86] width 160 height 6
type input "43"
click at [196, 83] on span "Сприятливе середовище" at bounding box center [217, 85] width 43 height 4
click at [193, 79] on div at bounding box center [272, 80] width 167 height 3
click at [192, 80] on div at bounding box center [272, 81] width 167 height 3
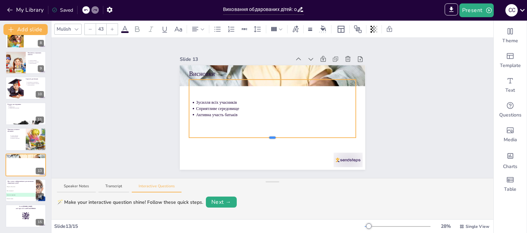
drag, startPoint x: 267, startPoint y: 90, endPoint x: 255, endPoint y: 131, distance: 43.4
click at [272, 135] on div at bounding box center [272, 109] width 167 height 58
click at [196, 101] on span "Зусилля всіх учасників" at bounding box center [216, 102] width 41 height 4
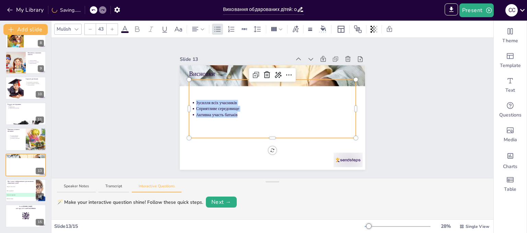
drag, startPoint x: 191, startPoint y: 101, endPoint x: 229, endPoint y: 116, distance: 41.0
click at [229, 116] on div "Зусилля всіх учасників Сприятливе середовище Активна участь батьків" at bounding box center [272, 109] width 167 height 58
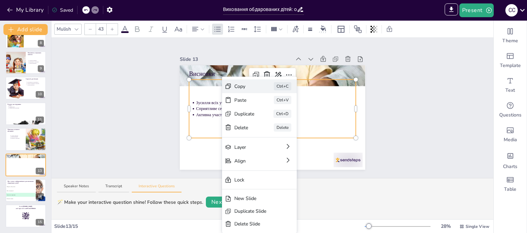
click at [236, 89] on div "Copy" at bounding box center [244, 86] width 20 height 7
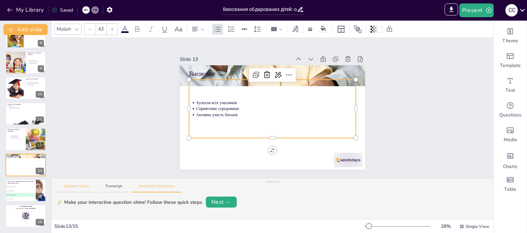
click at [76, 188] on button "Speaker Notes" at bounding box center [76, 187] width 39 height 9
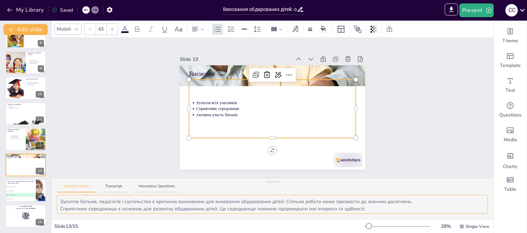
drag, startPoint x: 59, startPoint y: 202, endPoint x: 411, endPoint y: 198, distance: 351.5
click at [411, 198] on textarea "Зусилля батьків, педагогів і суспільства є критично важливими для виховання обд…" at bounding box center [272, 204] width 431 height 19
drag, startPoint x: 61, startPoint y: 209, endPoint x: 366, endPoint y: 201, distance: 304.9
click at [366, 201] on textarea "Зусилля батьків, педагогів і суспільства є критично важливими для виховання обд…" at bounding box center [272, 204] width 431 height 19
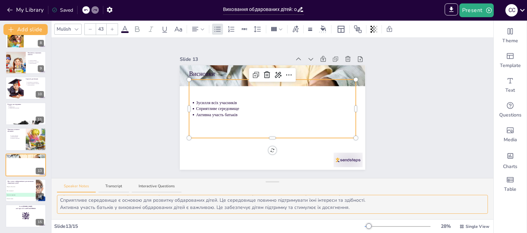
drag, startPoint x: 59, startPoint y: 206, endPoint x: 354, endPoint y: 209, distance: 294.5
click at [354, 209] on textarea "Зусилля батьків, педагогів і суспільства є критично важливими для виховання обд…" at bounding box center [272, 204] width 431 height 19
